Goal: Task Accomplishment & Management: Manage account settings

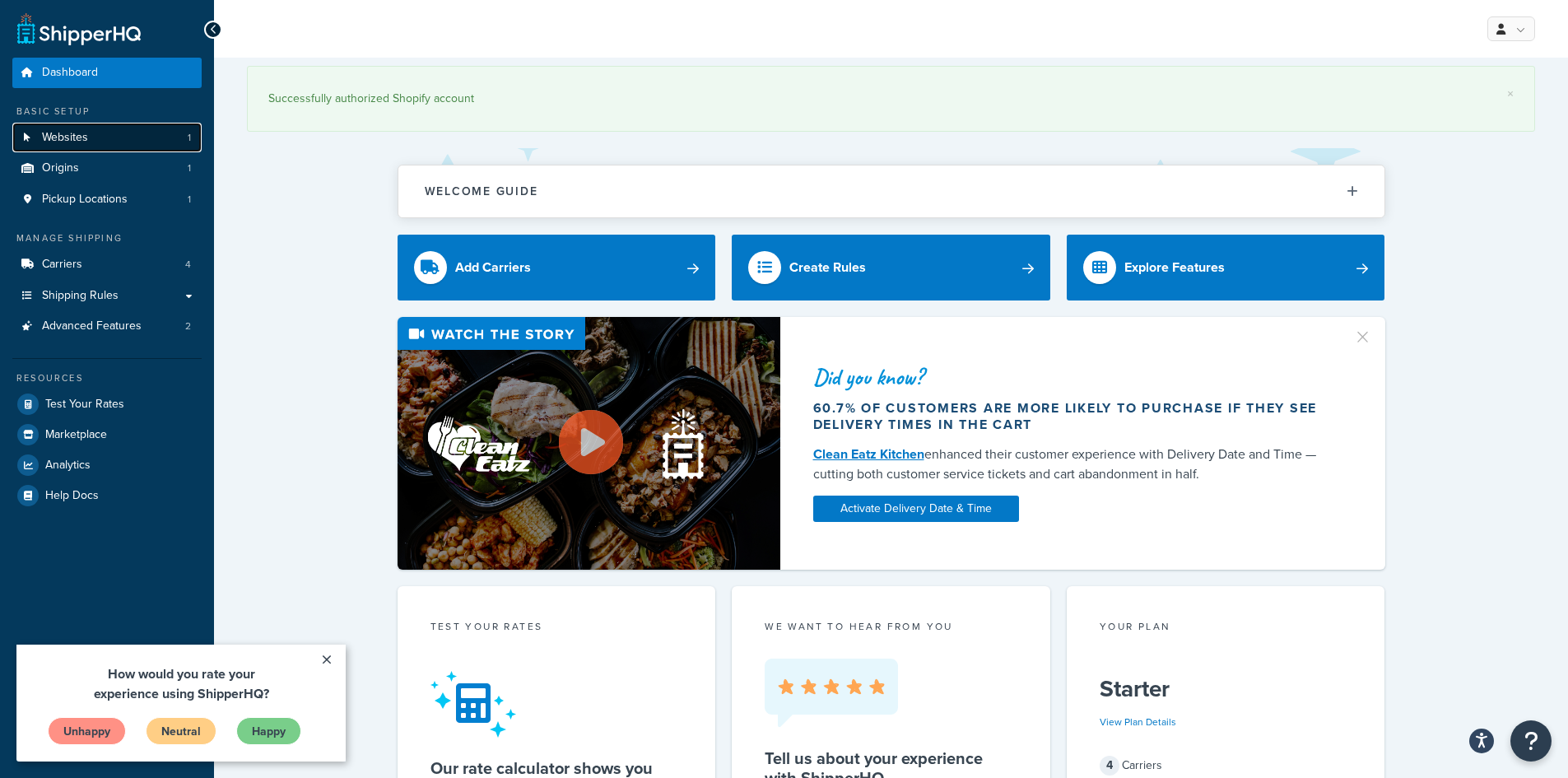
click at [145, 137] on link "Websites 1" at bounding box center [107, 138] width 190 height 31
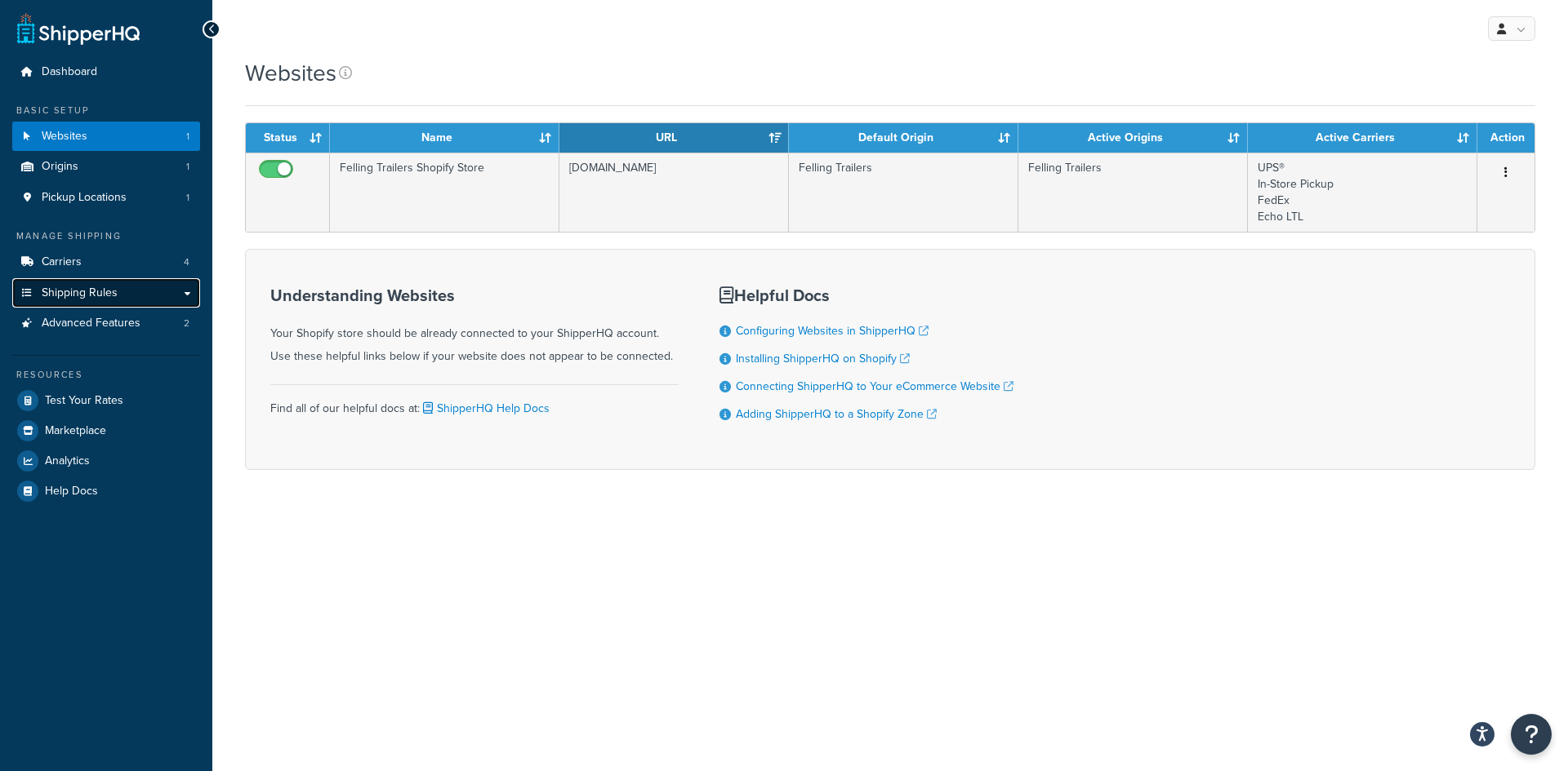
click at [113, 284] on link "Shipping Rules" at bounding box center [106, 293] width 188 height 31
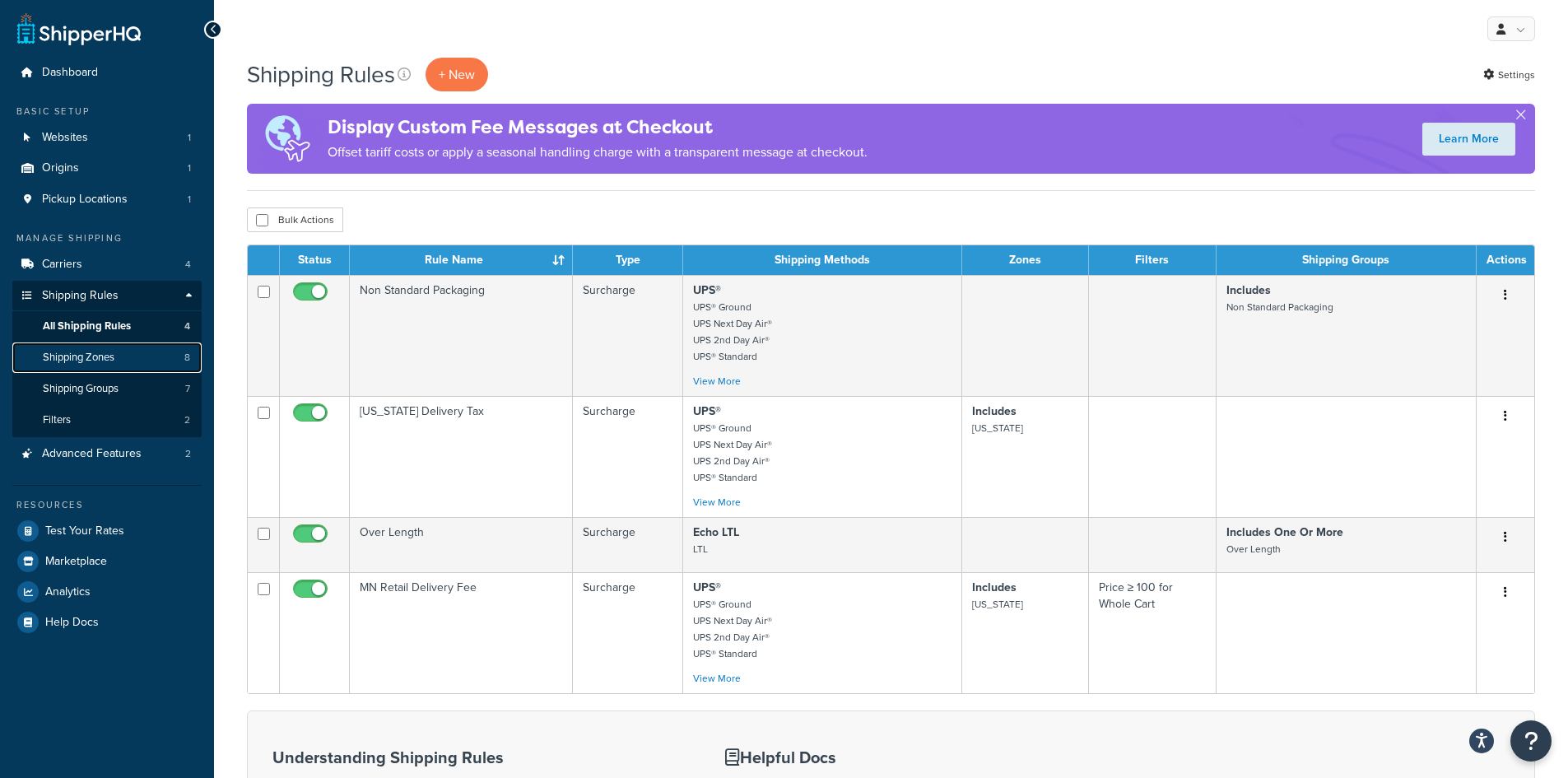
click at [109, 354] on span "Shipping Zones" at bounding box center [78, 358] width 72 height 14
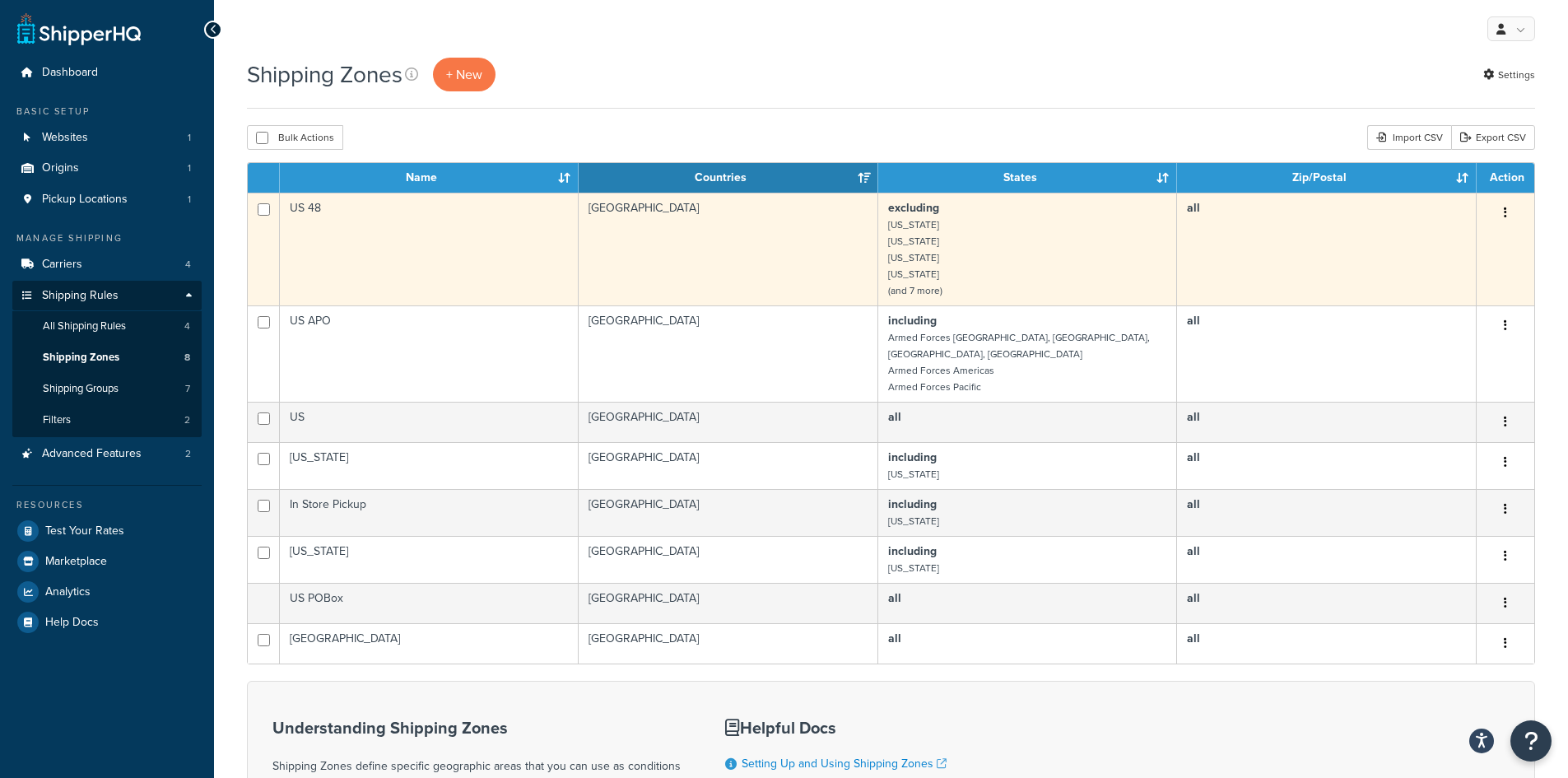
click at [1505, 212] on icon "button" at bounding box center [1506, 212] width 4 height 12
click at [1447, 249] on link "Edit" at bounding box center [1438, 246] width 130 height 34
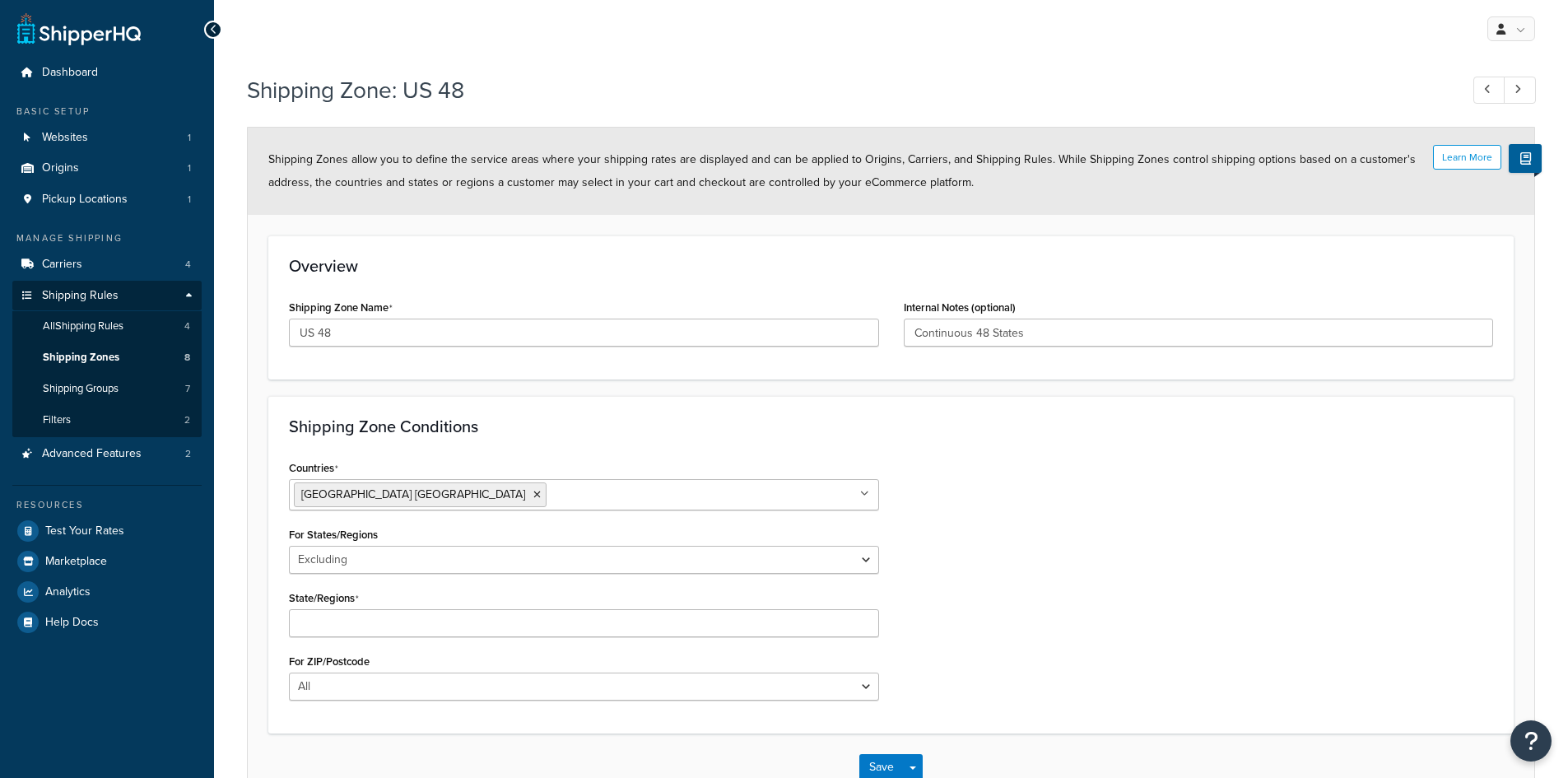
select select "excluding"
